Goal: Find specific page/section: Find specific page/section

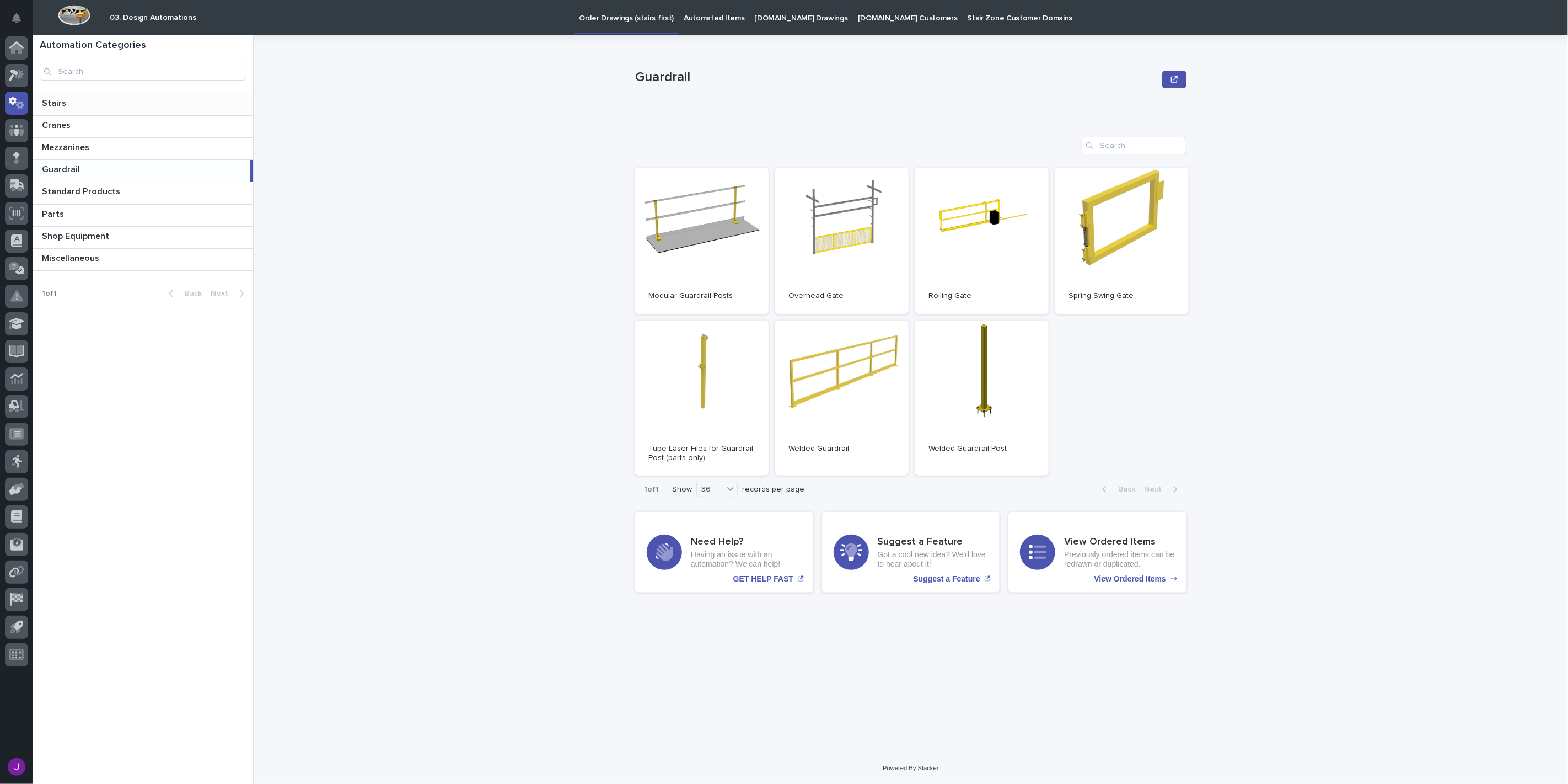
click at [126, 112] on div "Stairs Stairs" at bounding box center [143, 104] width 220 height 21
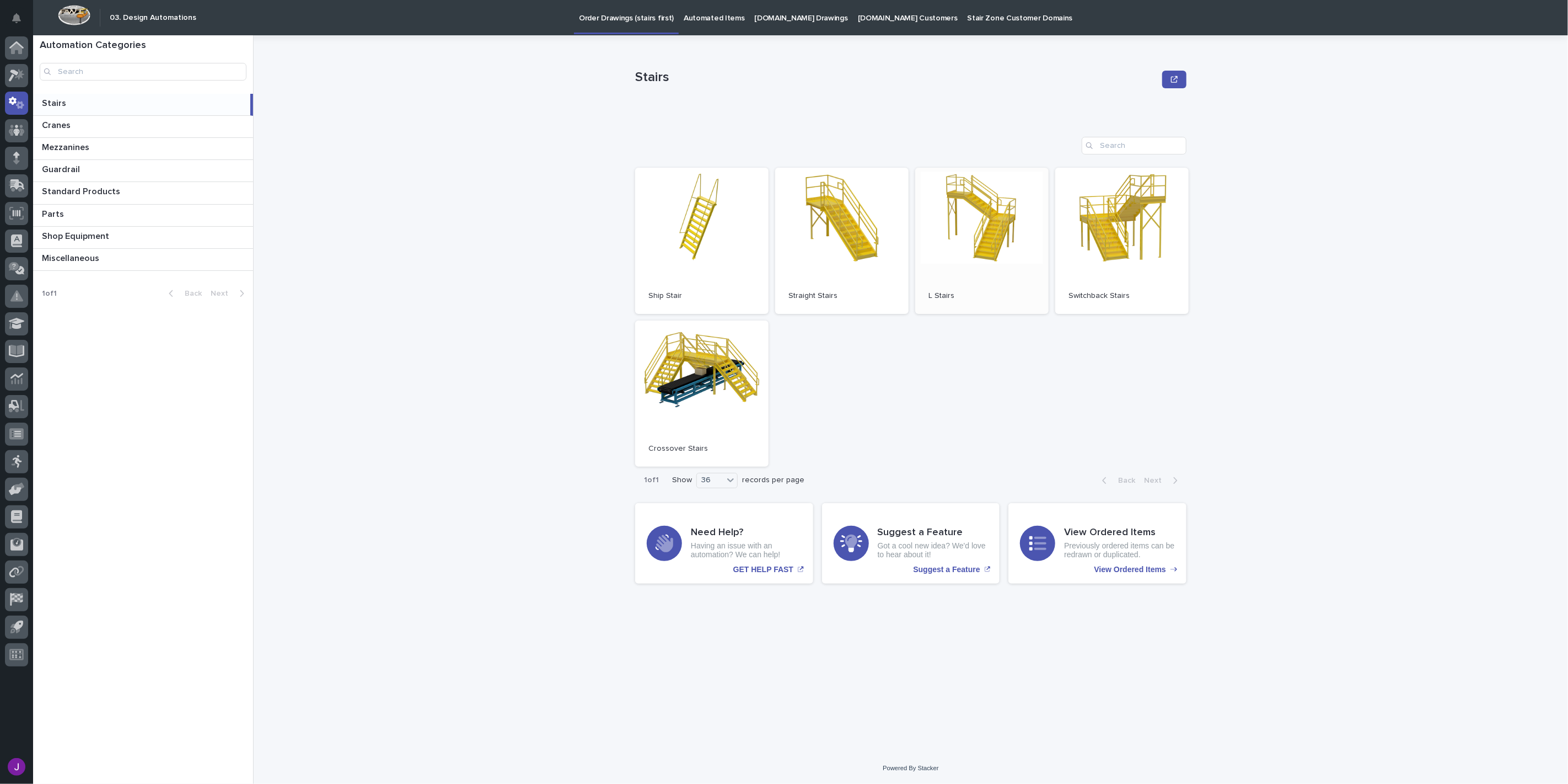
click at [974, 225] on link "Open" at bounding box center [982, 240] width 134 height 146
click at [710, 14] on p "Automated Items" at bounding box center [714, 11] width 61 height 23
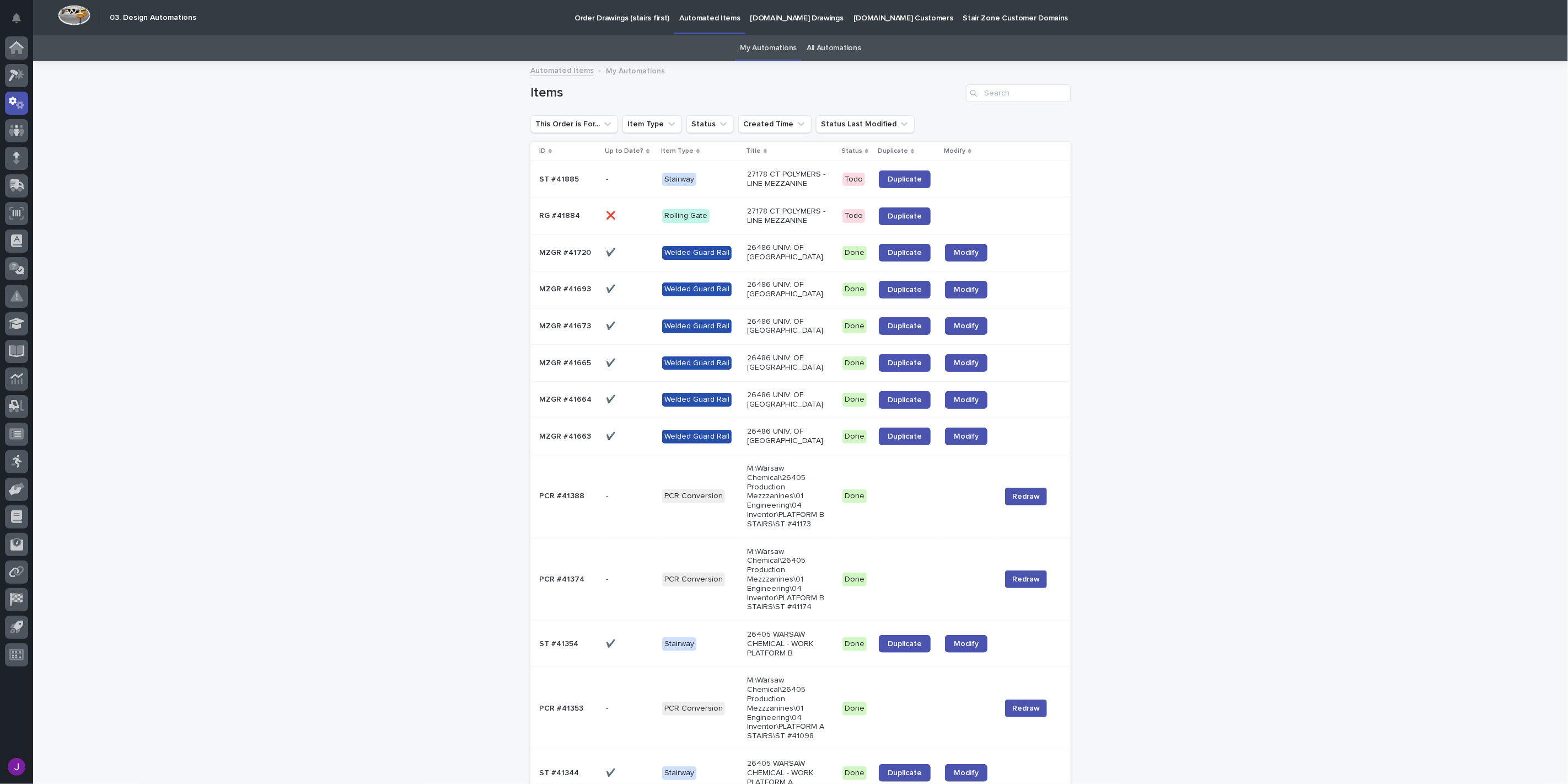
click at [560, 217] on p "RG #41884" at bounding box center [561, 215] width 43 height 11
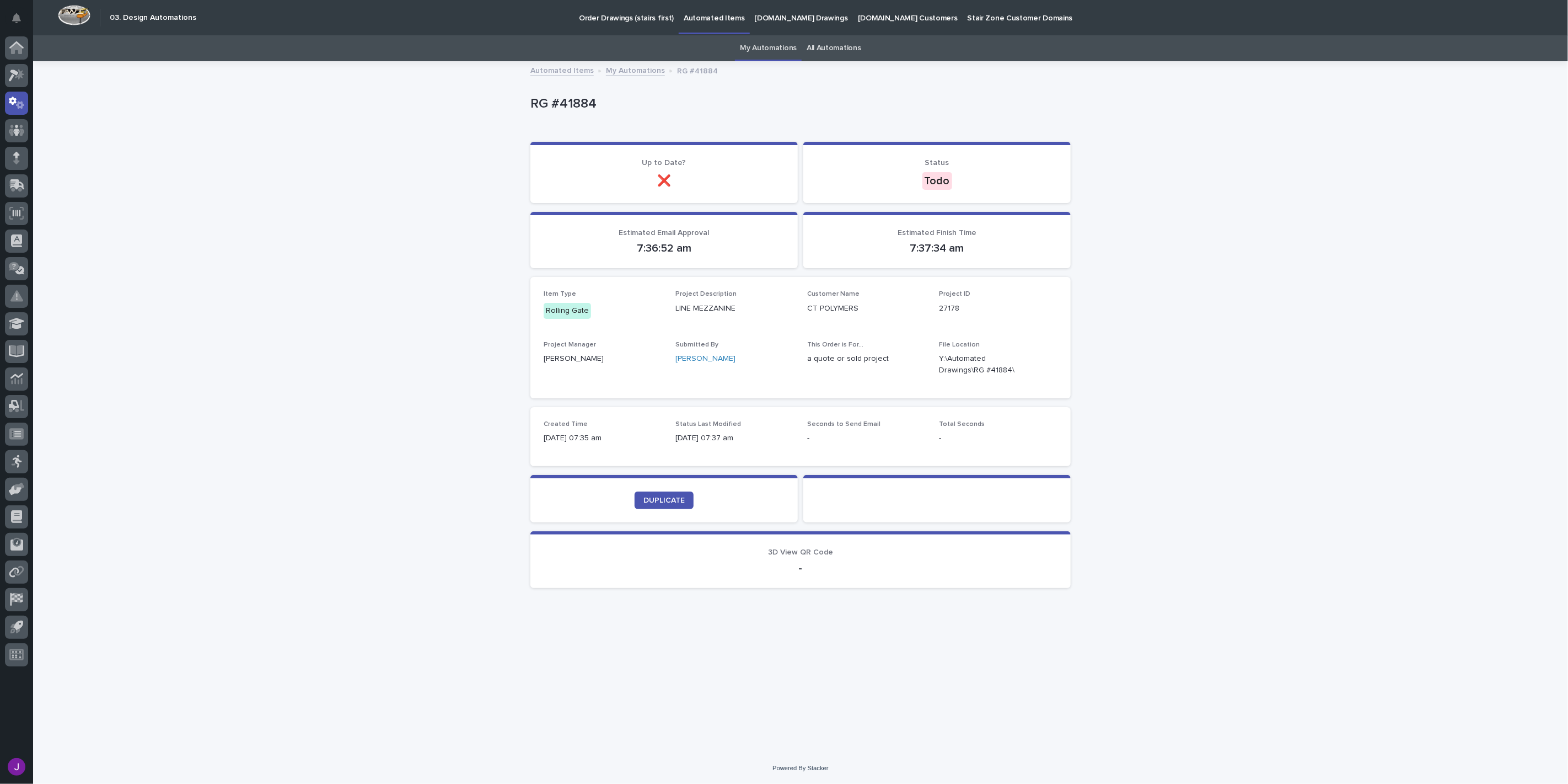
click at [726, 24] on link "Automated Items" at bounding box center [714, 16] width 71 height 33
